Goal: Task Accomplishment & Management: Manage account settings

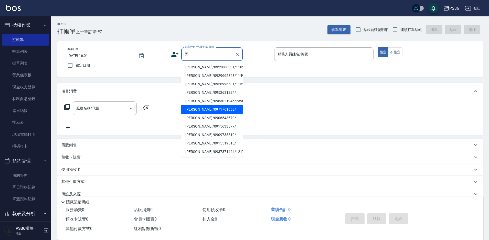
click at [203, 112] on li "[PERSON_NAME]/0971761658/" at bounding box center [212, 109] width 62 height 8
type input "[PERSON_NAME]/0971761658/"
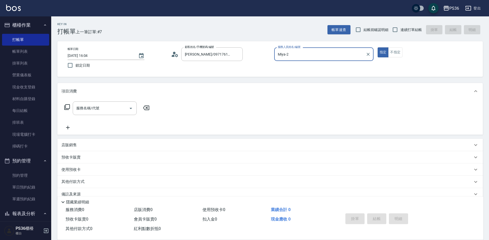
type input "Miya-2"
click at [104, 111] on input "服務名稱/代號" at bounding box center [101, 108] width 52 height 9
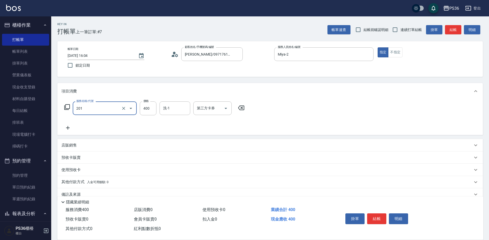
type input "C級洗剪(201)"
click at [175, 110] on input "洗-1" at bounding box center [175, 108] width 26 height 9
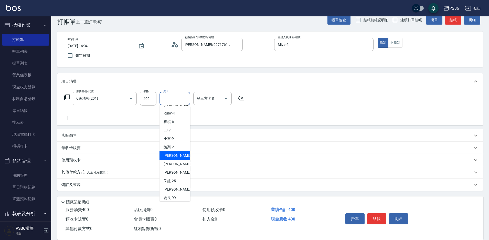
scroll to position [71, 0]
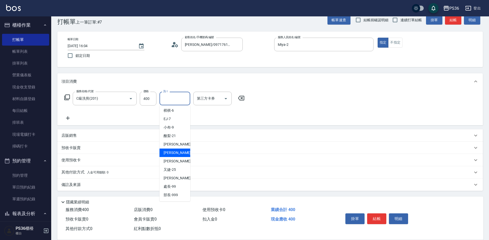
click at [173, 155] on span "[PERSON_NAME] -23" at bounding box center [180, 152] width 32 height 5
type input "[PERSON_NAME]-23"
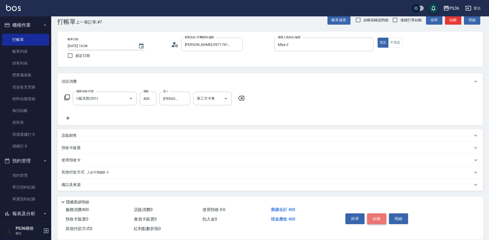
click at [377, 219] on button "結帳" at bounding box center [376, 218] width 19 height 11
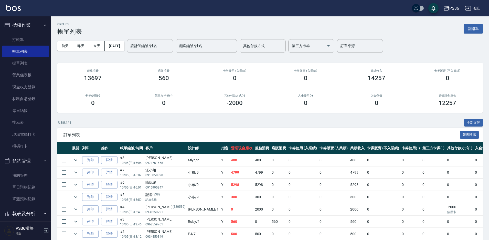
click at [167, 44] on input "設計師編號/姓名" at bounding box center [150, 46] width 42 height 9
type input "Miya-2"
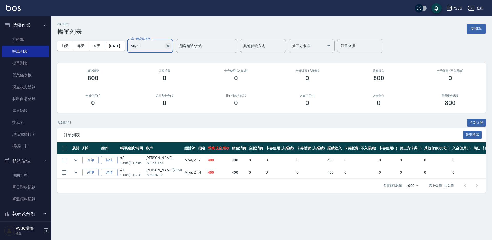
click at [170, 46] on icon "Clear" at bounding box center [167, 45] width 5 height 5
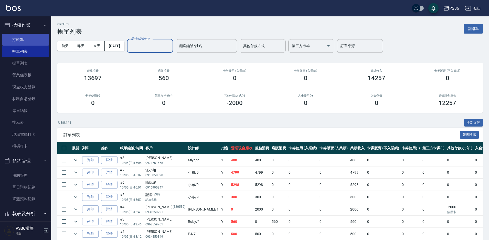
click at [42, 38] on link "打帳單" at bounding box center [25, 40] width 47 height 12
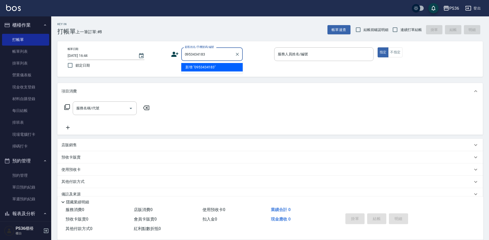
type input "0953434183"
click at [173, 53] on icon at bounding box center [174, 54] width 7 height 5
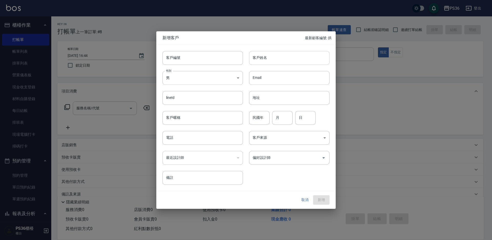
click at [268, 60] on input "客戶姓名" at bounding box center [289, 58] width 80 height 14
type input "[PERSON_NAME]?"
click at [187, 141] on input "電話" at bounding box center [202, 138] width 80 height 14
type input "0953434183"
click at [320, 196] on button "新增" at bounding box center [321, 200] width 16 height 9
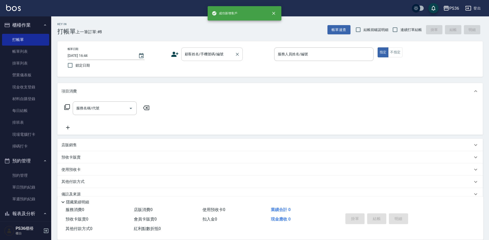
click at [208, 51] on input "顧客姓名/手機號碼/編號" at bounding box center [208, 54] width 49 height 9
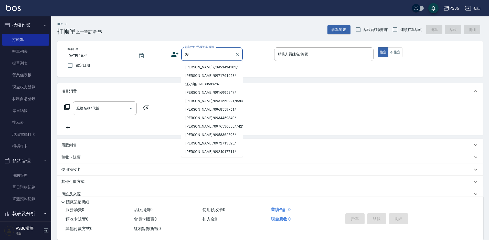
click at [197, 68] on li "[PERSON_NAME]?/0953434183/" at bounding box center [212, 67] width 62 height 8
type input "[PERSON_NAME]?/0953434183/"
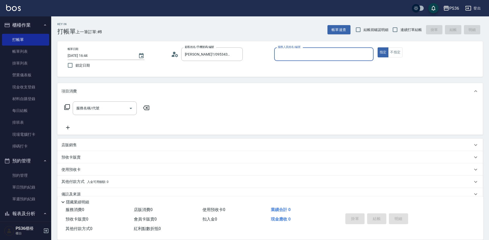
click at [306, 56] on input "服務人員姓名/編號" at bounding box center [324, 54] width 95 height 9
type input "2"
type button "true"
type input "Miya-2"
click at [393, 55] on button "不指定" at bounding box center [396, 52] width 14 height 10
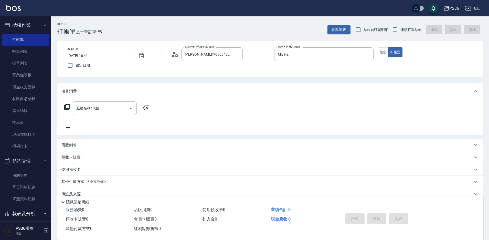
click at [63, 107] on div "服務名稱/代號 服務名稱/代號" at bounding box center [107, 108] width 91 height 14
click at [67, 106] on icon at bounding box center [67, 107] width 6 height 6
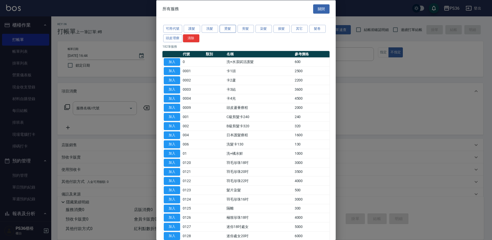
click at [225, 29] on button "燙髮" at bounding box center [228, 29] width 16 height 8
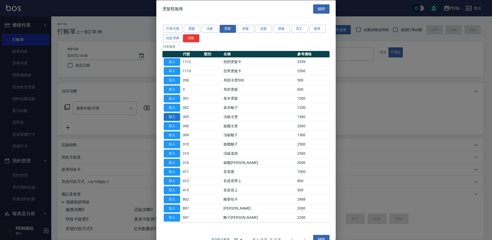
click at [170, 114] on button "加入" at bounding box center [172, 117] width 16 height 8
type input "頂級冷燙(305)"
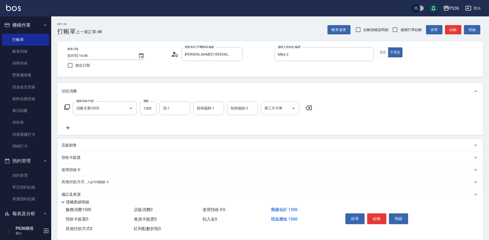
click at [294, 107] on icon "Open" at bounding box center [294, 108] width 6 height 6
click at [332, 120] on div "服務名稱/代號 頂級冷燙(305) 服務名稱/代號 價格 1500 價格 洗-1 洗-1 技術協助-1 技術協助-1 技術協助-2 技術協助-2 第三方卡券 …" at bounding box center [270, 117] width 426 height 36
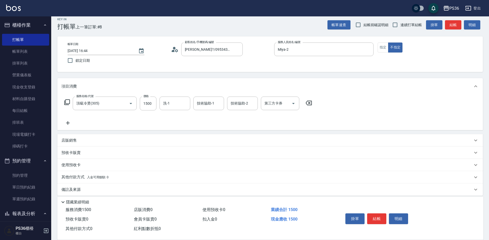
scroll to position [10, 0]
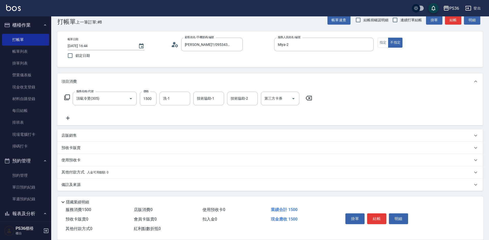
click at [112, 170] on div "其他付款方式 入金可用餘額: 0" at bounding box center [268, 173] width 412 height 6
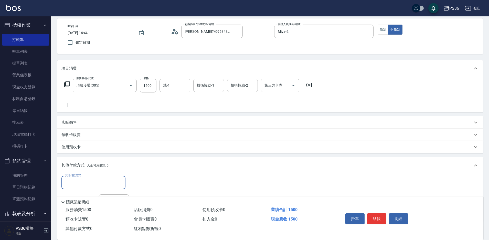
scroll to position [35, 0]
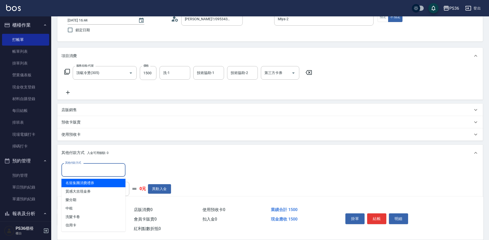
click at [99, 172] on input "其他付款方式" at bounding box center [93, 170] width 59 height 9
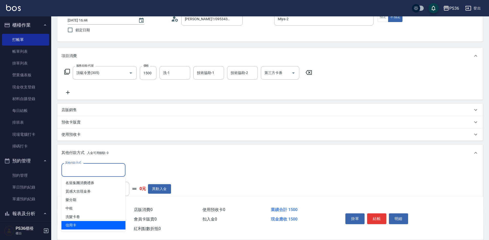
click at [89, 222] on span "信用卡" at bounding box center [94, 225] width 64 height 8
type input "信用卡"
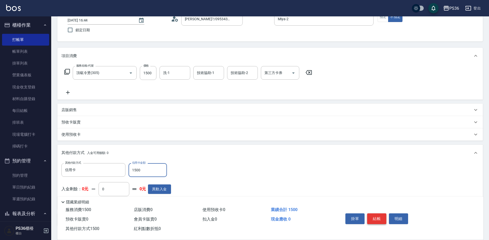
type input "1500"
click at [382, 217] on button "結帳" at bounding box center [376, 218] width 19 height 11
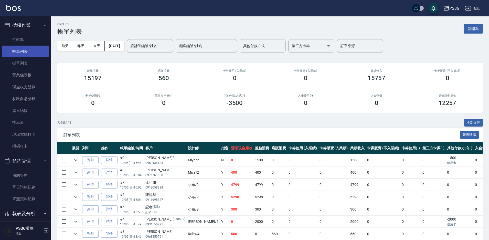
click at [14, 46] on link "帳單列表" at bounding box center [25, 52] width 47 height 12
click at [14, 45] on link "打帳單" at bounding box center [25, 40] width 47 height 12
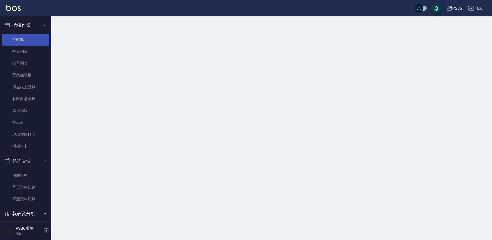
click at [19, 39] on link "打帳單" at bounding box center [25, 40] width 47 height 12
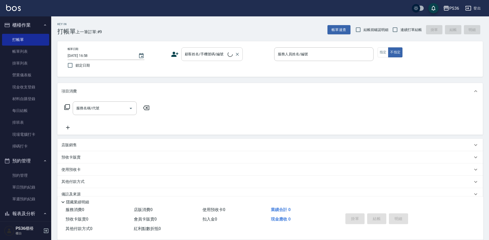
click at [206, 56] on input "顧客姓名/手機號碼/編號" at bounding box center [206, 54] width 44 height 9
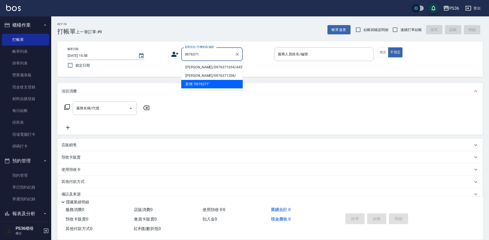
click at [221, 66] on li "[PERSON_NAME]/0976371034/445759" at bounding box center [212, 67] width 62 height 8
type input "[PERSON_NAME]/0976371034/445759"
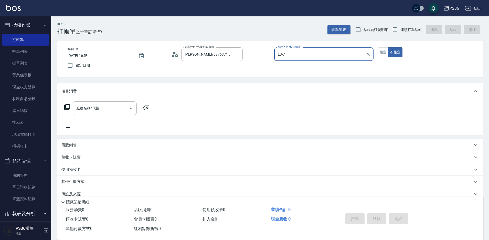
type input "EJ-7"
click at [380, 52] on button "指定" at bounding box center [383, 52] width 11 height 10
click at [106, 108] on input "服務名稱/代號" at bounding box center [101, 108] width 52 height 9
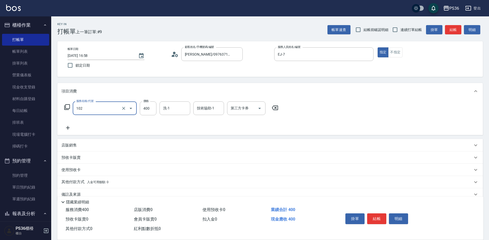
type input "精油洗髮(102)"
type input "[PERSON_NAME]-22"
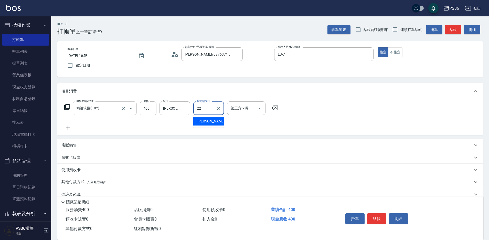
type input "[PERSON_NAME]-22"
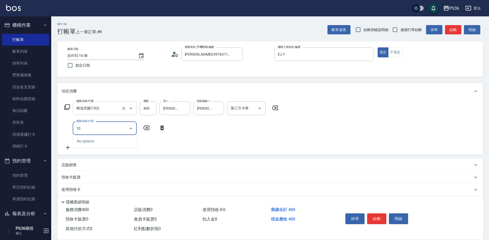
type input "104"
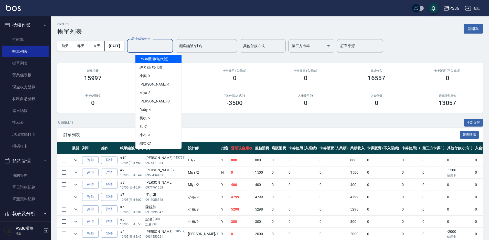
click at [148, 49] on input "設計師編號/姓名" at bounding box center [150, 46] width 42 height 9
click at [148, 126] on div "EJ -7" at bounding box center [159, 126] width 46 height 8
type input "EJ-7"
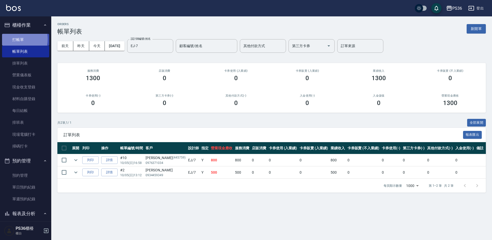
click at [13, 39] on link "打帳單" at bounding box center [25, 40] width 47 height 12
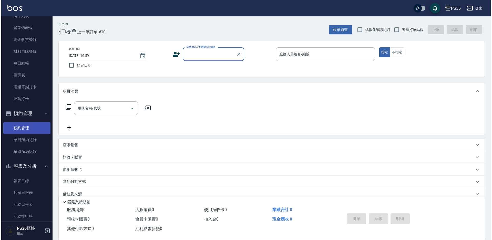
scroll to position [77, 0]
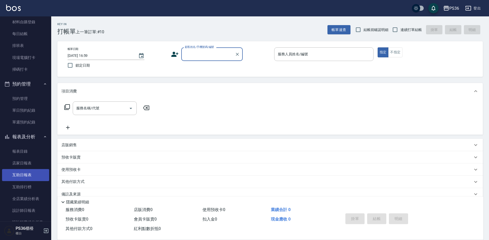
click at [28, 173] on link "互助日報表" at bounding box center [25, 175] width 47 height 12
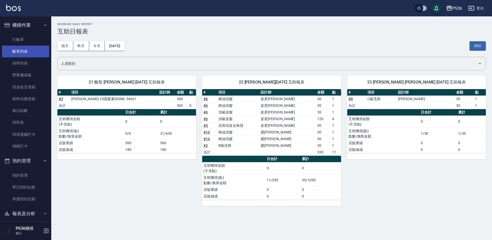
drag, startPoint x: 22, startPoint y: 45, endPoint x: 25, endPoint y: 56, distance: 11.8
click at [22, 45] on link "打帳單" at bounding box center [25, 40] width 47 height 12
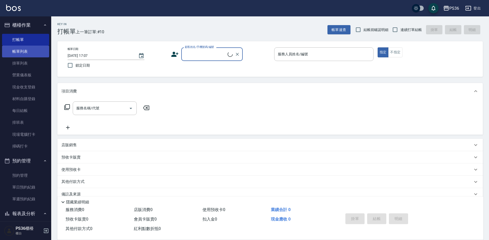
click at [25, 57] on link "帳單列表" at bounding box center [25, 52] width 47 height 12
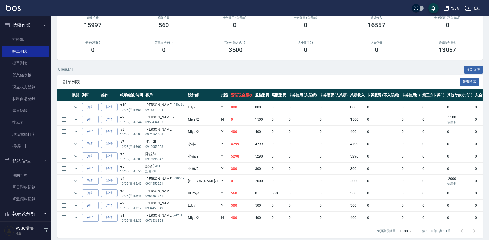
scroll to position [62, 0]
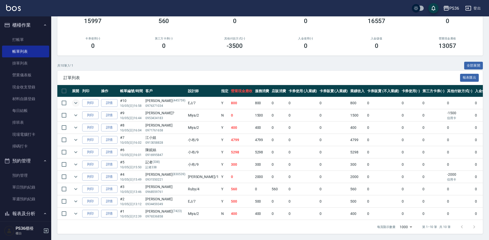
click at [73, 100] on icon "expand row" at bounding box center [76, 103] width 6 height 6
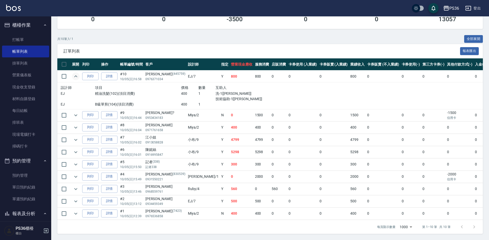
scroll to position [88, 0]
click at [74, 113] on icon "expand row" at bounding box center [76, 115] width 6 height 6
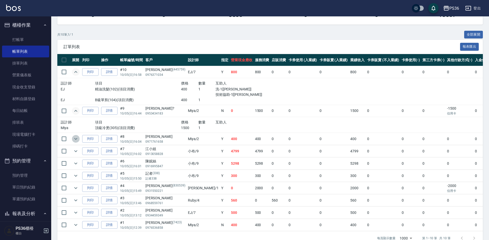
click at [72, 140] on button "expand row" at bounding box center [76, 139] width 8 height 8
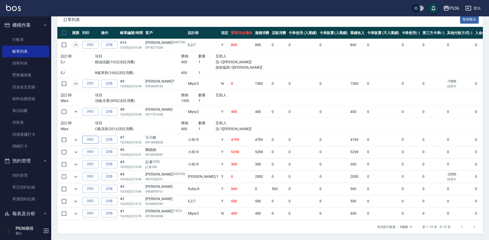
scroll to position [120, 0]
click at [75, 137] on icon "expand row" at bounding box center [76, 140] width 6 height 6
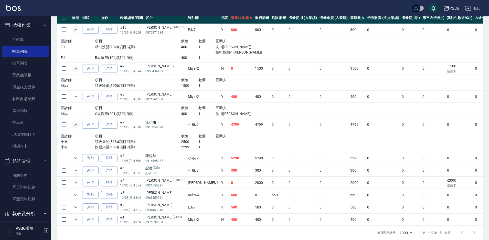
scroll to position [141, 0]
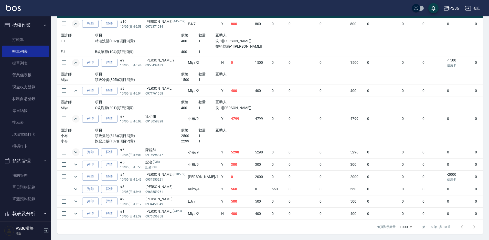
click at [73, 149] on icon "expand row" at bounding box center [76, 152] width 6 height 6
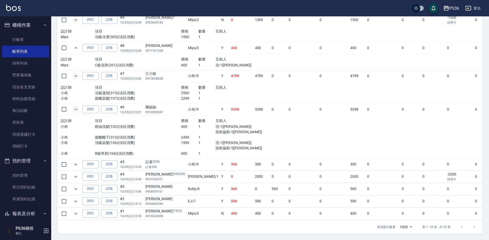
scroll to position [183, 0]
click at [72, 161] on button "expand row" at bounding box center [76, 165] width 8 height 8
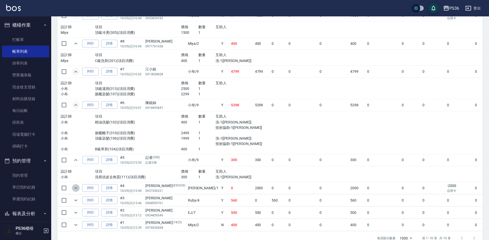
click at [75, 190] on icon "expand row" at bounding box center [76, 188] width 6 height 6
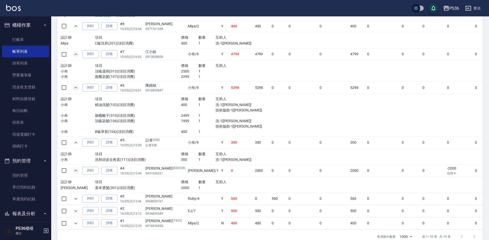
scroll to position [215, 0]
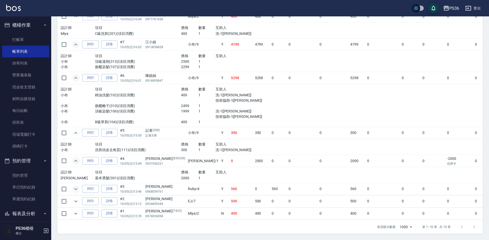
click at [73, 186] on icon "expand row" at bounding box center [76, 189] width 6 height 6
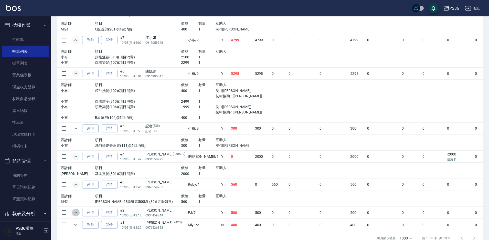
click at [77, 214] on icon "expand row" at bounding box center [76, 213] width 6 height 6
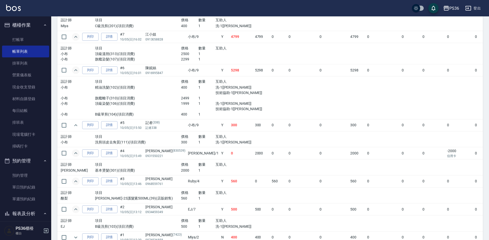
scroll to position [247, 0]
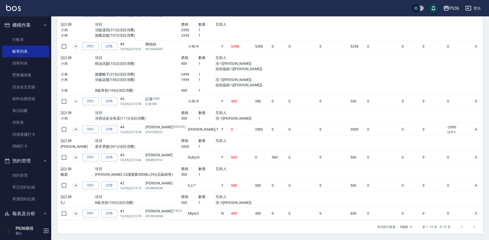
click at [73, 212] on icon "expand row" at bounding box center [76, 214] width 6 height 6
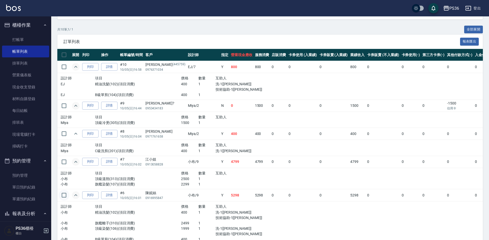
scroll to position [103, 0]
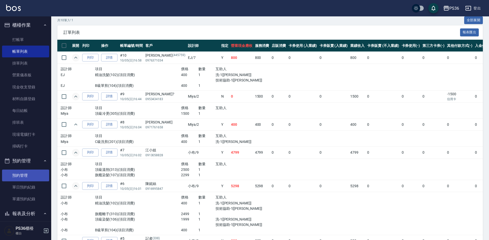
click at [29, 176] on link "預約管理" at bounding box center [25, 176] width 47 height 12
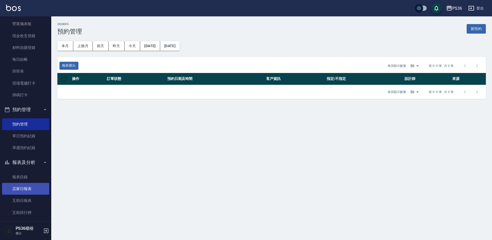
scroll to position [77, 0]
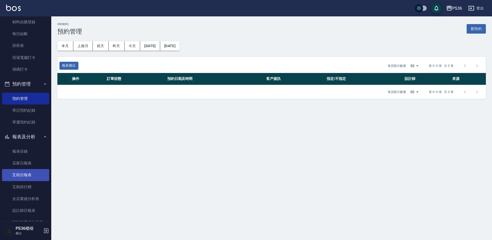
click at [30, 179] on link "互助日報表" at bounding box center [25, 175] width 47 height 12
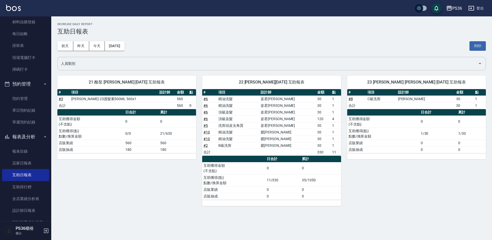
click at [420, 61] on input "人員類別" at bounding box center [268, 63] width 416 height 9
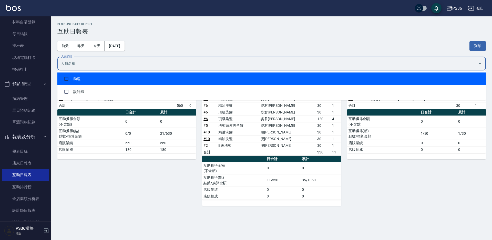
click at [116, 82] on li "助理" at bounding box center [271, 79] width 428 height 13
checkbox input "true"
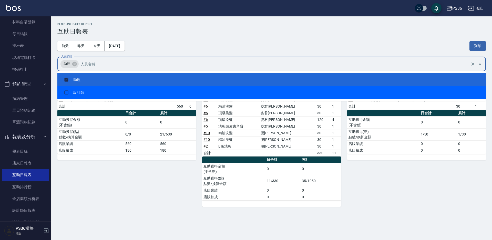
click at [145, 195] on div "21 酪梨 [PERSON_NAME] [DATE] 互助報表 # 項目 設計師 金額 點 # 3 [PERSON_NAME]-23護髮素500ML 560x…" at bounding box center [123, 138] width 145 height 137
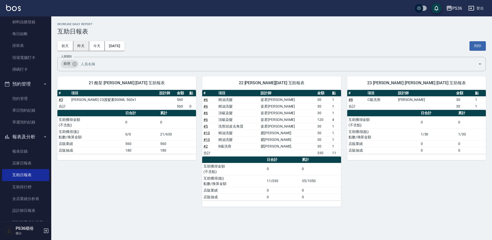
click at [80, 46] on button "昨天" at bounding box center [81, 45] width 16 height 9
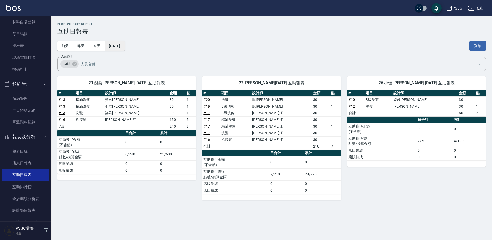
click at [112, 48] on button "[DATE]" at bounding box center [114, 45] width 19 height 9
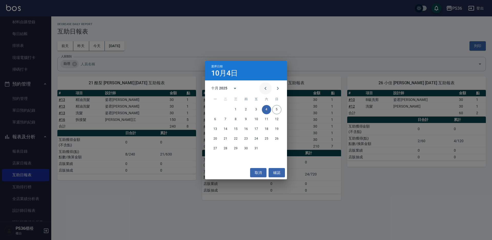
click at [264, 89] on icon "Previous month" at bounding box center [265, 88] width 6 height 6
click at [227, 149] on button "30" at bounding box center [225, 148] width 9 height 9
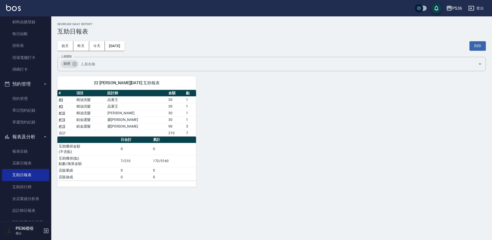
drag, startPoint x: 236, startPoint y: 149, endPoint x: 492, endPoint y: 250, distance: 275.4
click at [489, 240] on html "PS36 登出 櫃檯作業 打帳單 帳單列表 掛單列表 營業儀表板 現金收支登錄 材料自購登錄 每日結帳 排班表 現場電腦打卡 掃碼打卡 預約管理 預約管理 單…" at bounding box center [246, 120] width 492 height 240
